Goal: Navigation & Orientation: Find specific page/section

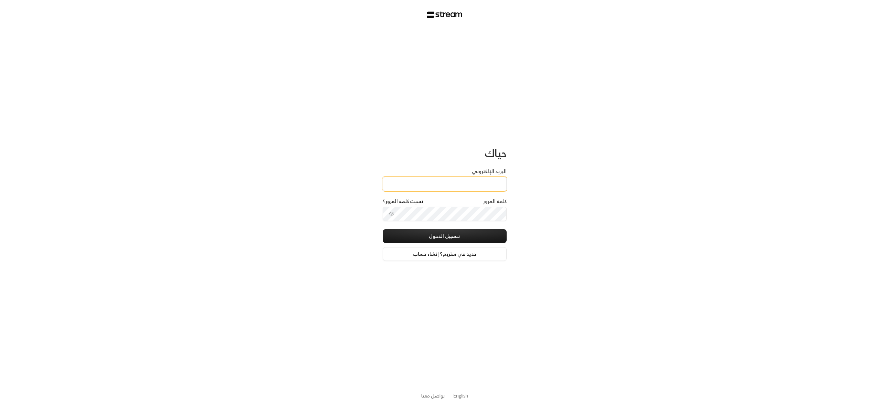
type input "[EMAIL_ADDRESS][DOMAIN_NAME]"
click at [449, 237] on button "تسجيل الدخول" at bounding box center [445, 236] width 124 height 14
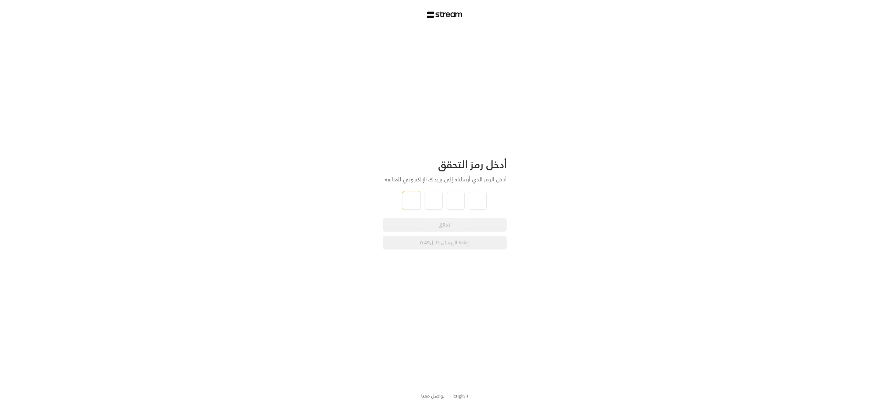
type input "9"
type input "0"
type input "8"
type input "3"
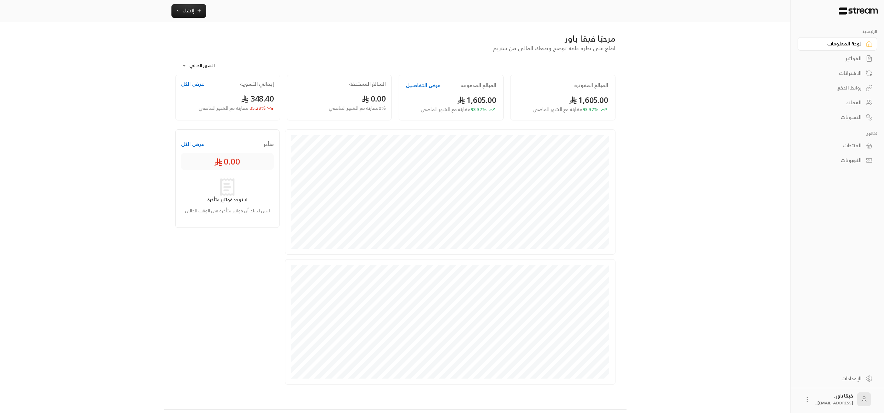
click at [845, 104] on div "العملاء" at bounding box center [833, 102] width 55 height 7
